Goal: Check status

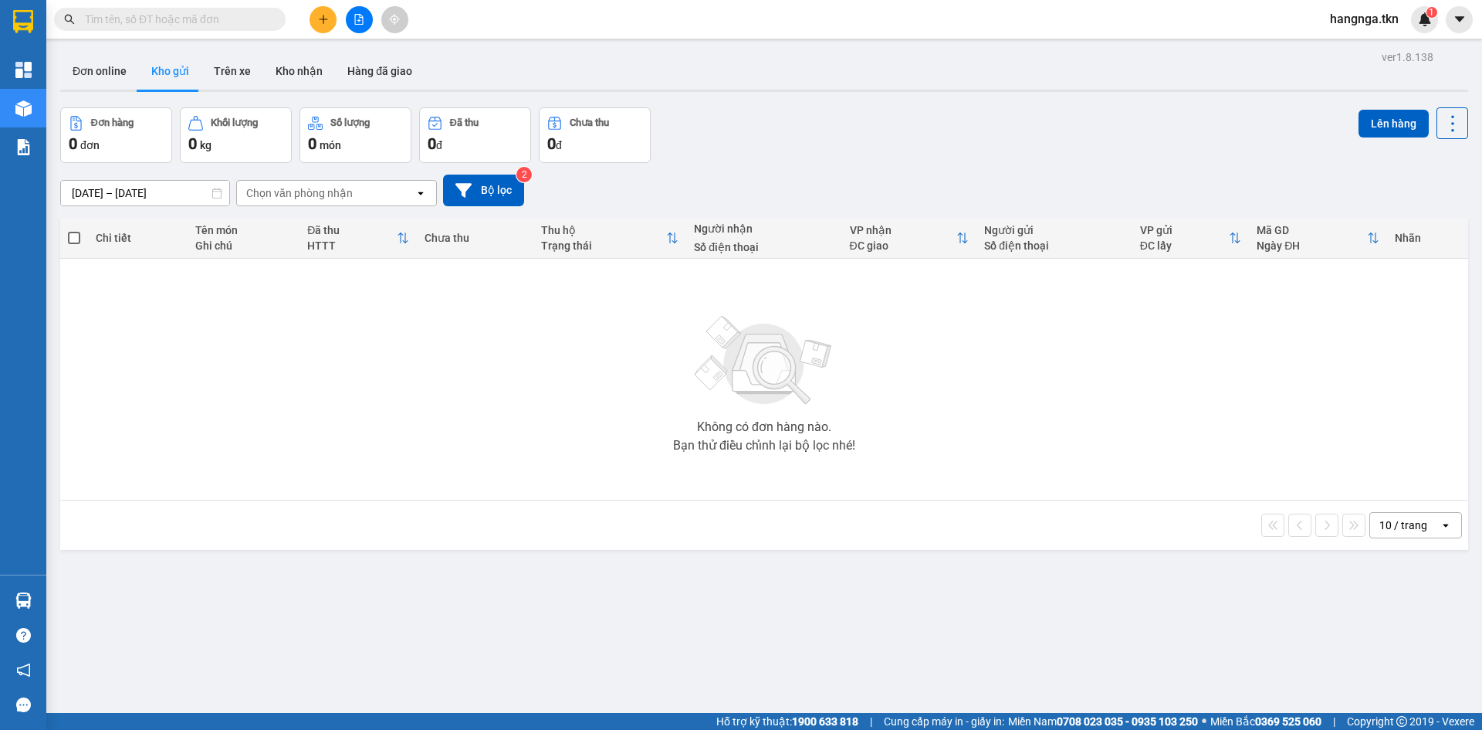
click at [611, 411] on div "Không có đơn hàng nào. Bạn thử điều chỉnh lại bộ lọc nhé!" at bounding box center [764, 379] width 1393 height 232
